Goal: Task Accomplishment & Management: Manage account settings

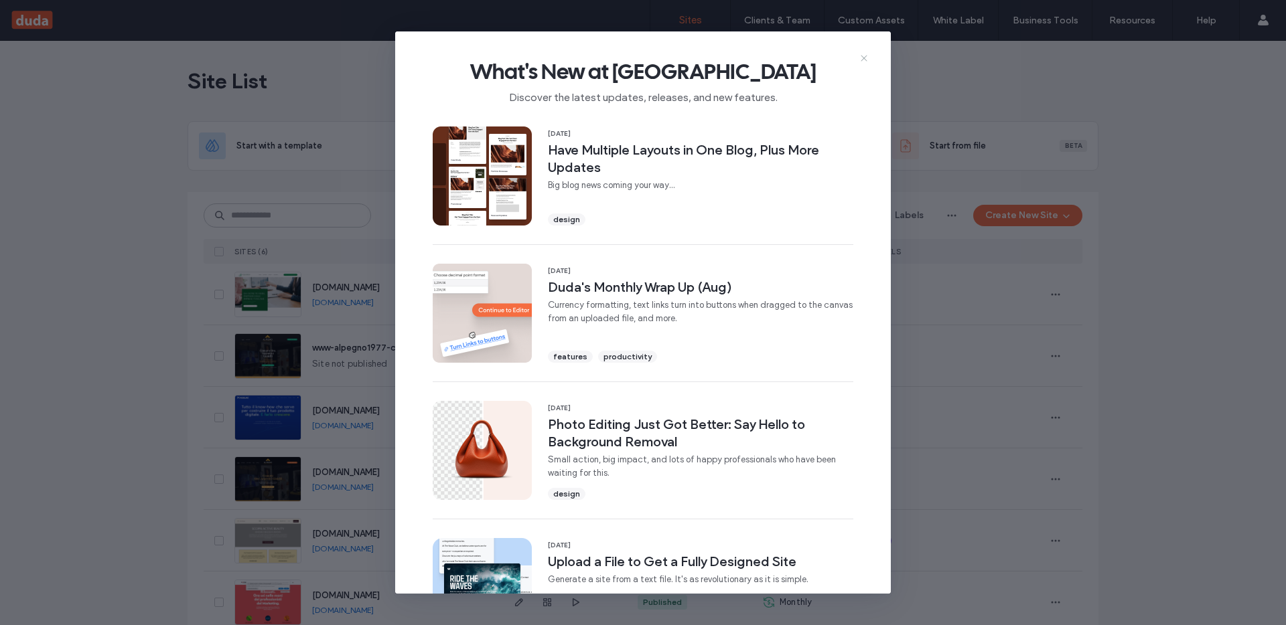
click at [864, 58] on use at bounding box center [864, 58] width 6 height 6
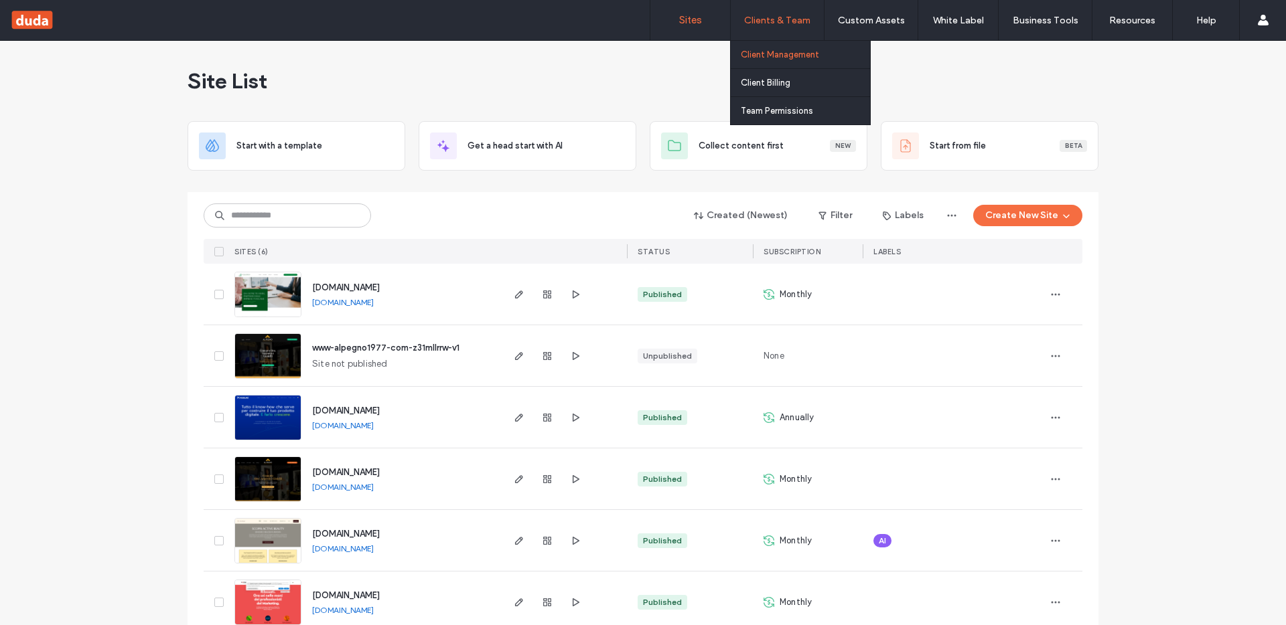
click at [786, 54] on label "Client Management" at bounding box center [780, 55] width 78 height 10
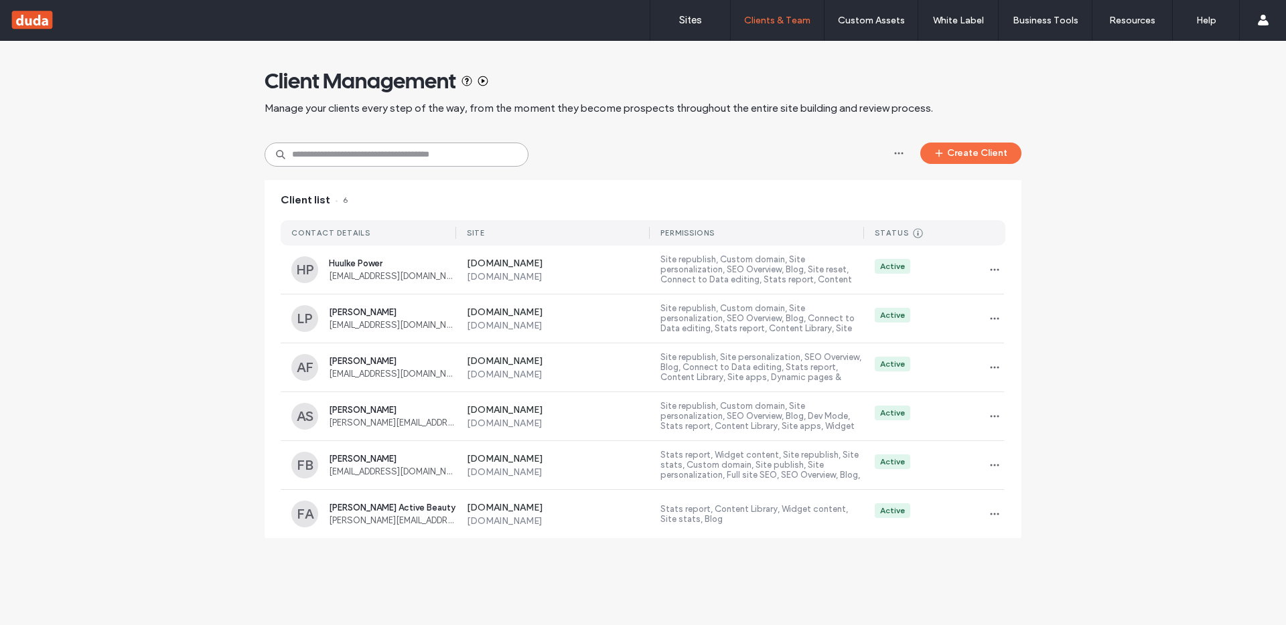
click at [367, 155] on input at bounding box center [397, 155] width 264 height 24
click at [417, 154] on input at bounding box center [397, 155] width 264 height 24
paste input "**********"
type input "**********"
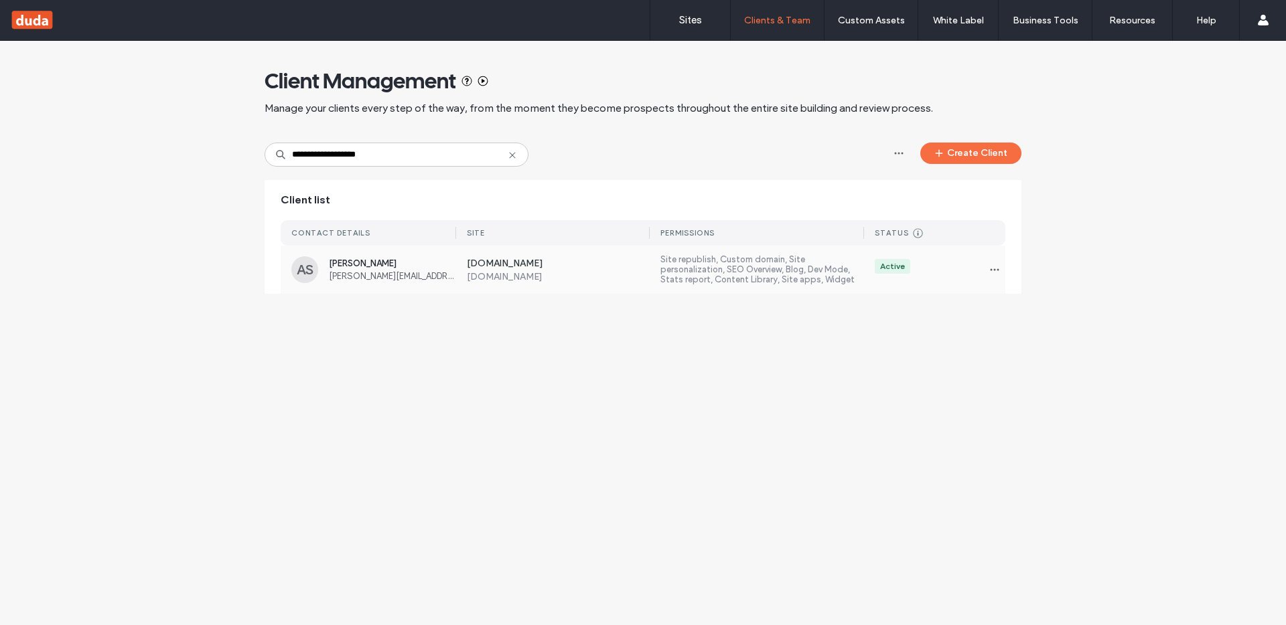
click at [960, 279] on div "Active" at bounding box center [934, 269] width 141 height 21
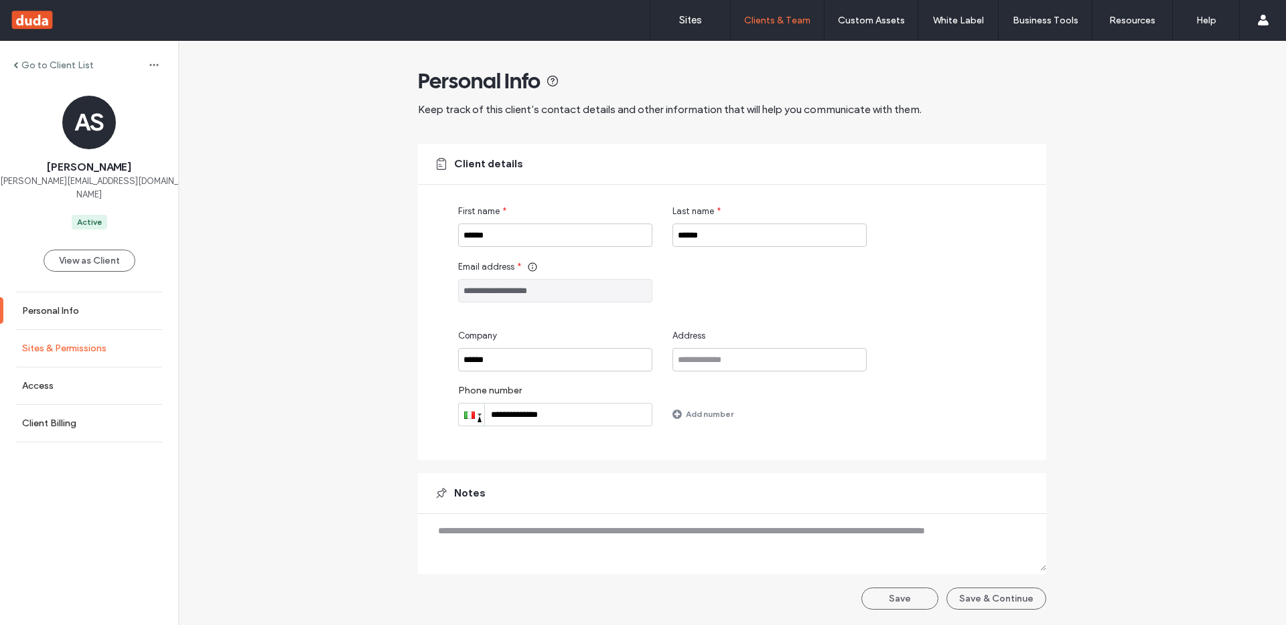
click at [86, 330] on link "Sites & Permissions" at bounding box center [89, 348] width 178 height 37
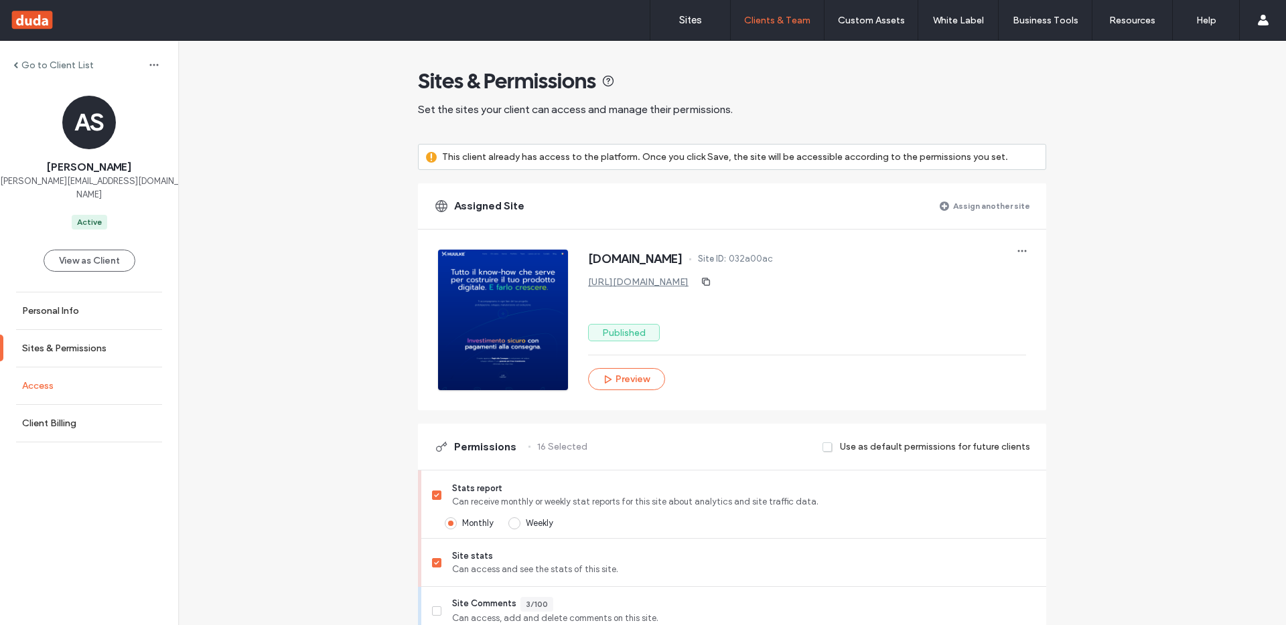
click at [52, 368] on link "Access" at bounding box center [89, 386] width 178 height 37
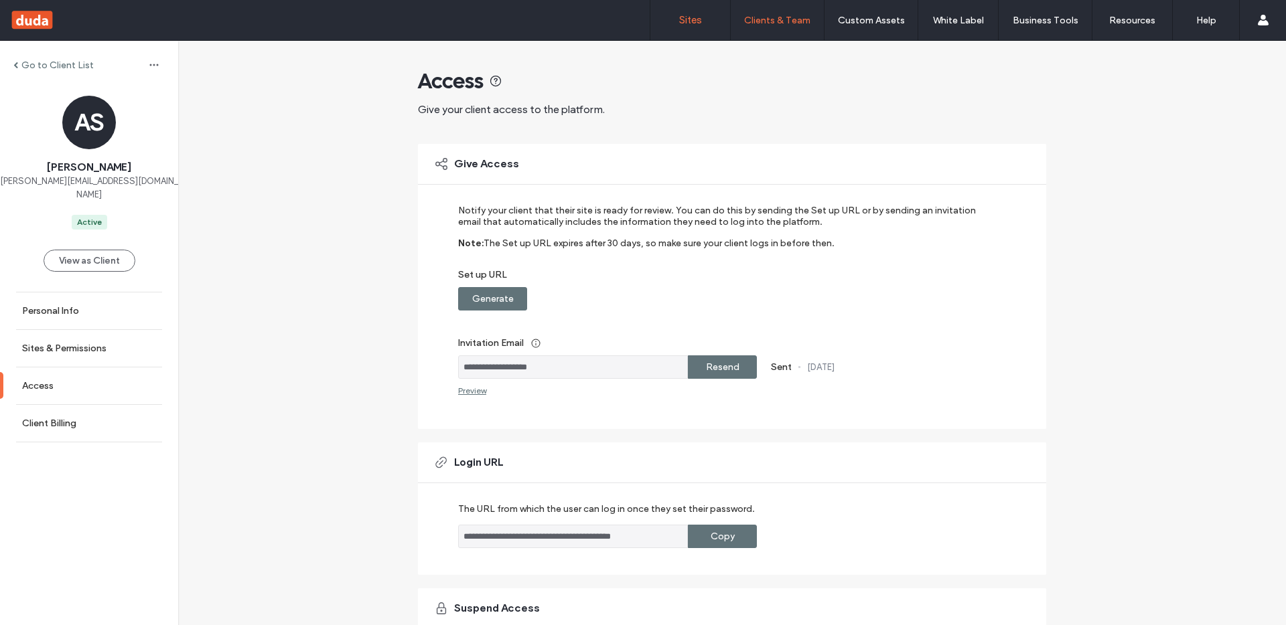
click at [697, 19] on label "Sites" at bounding box center [690, 20] width 23 height 12
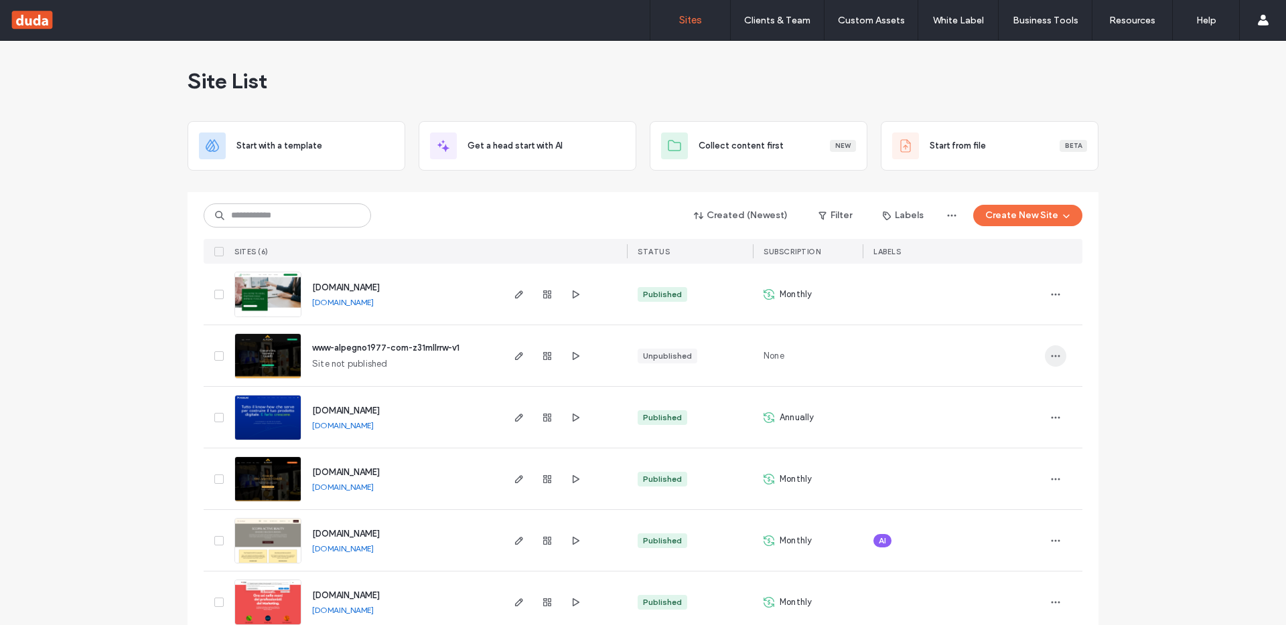
click at [1051, 354] on icon "button" at bounding box center [1055, 356] width 11 height 11
